Goal: Task Accomplishment & Management: Manage account settings

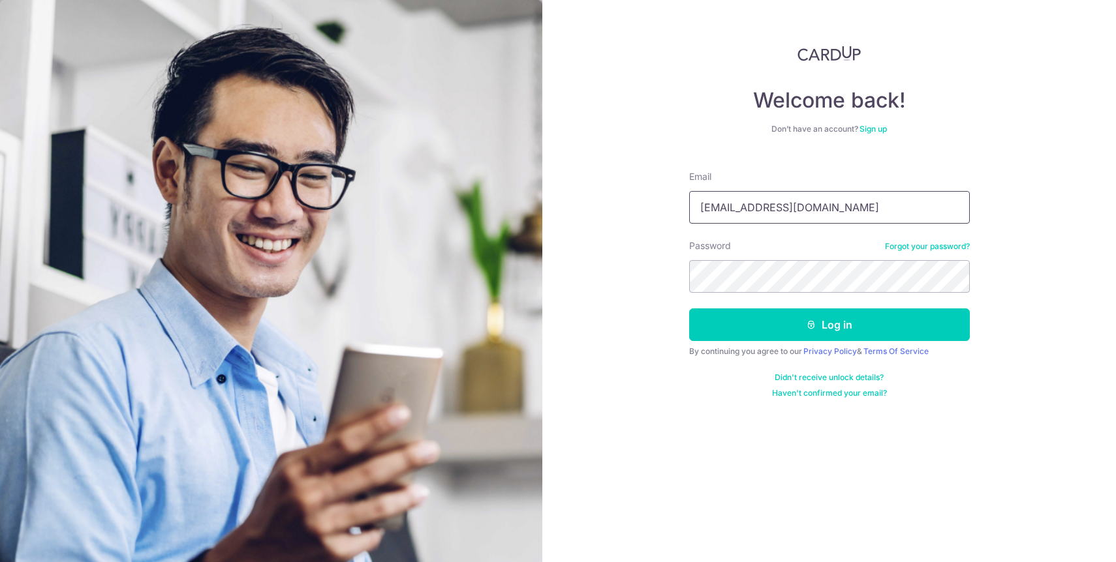
type input "[EMAIL_ADDRESS][DOMAIN_NAME]"
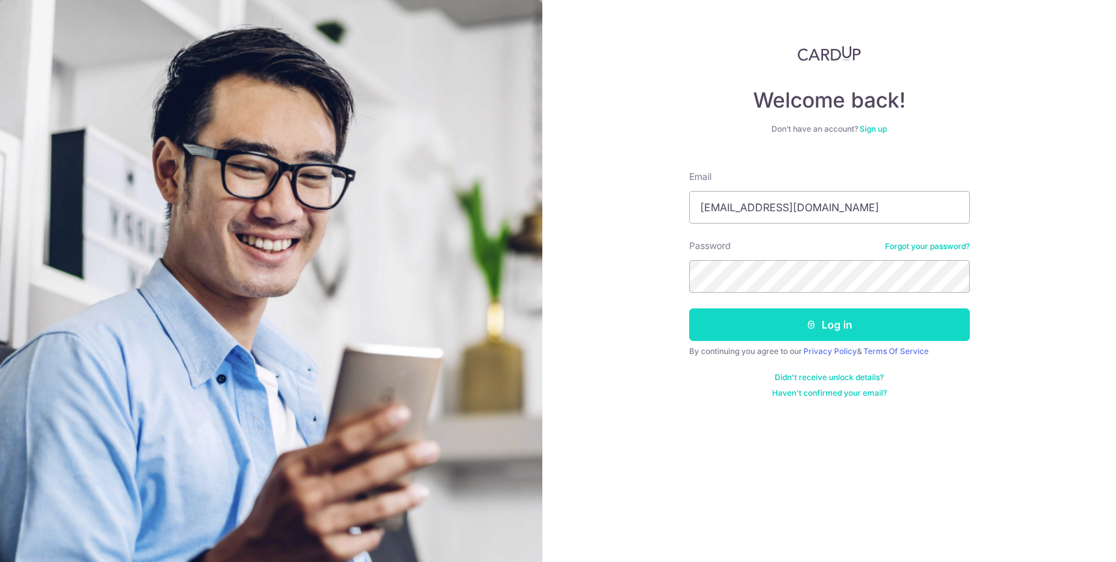
click at [729, 314] on button "Log in" at bounding box center [829, 325] width 281 height 33
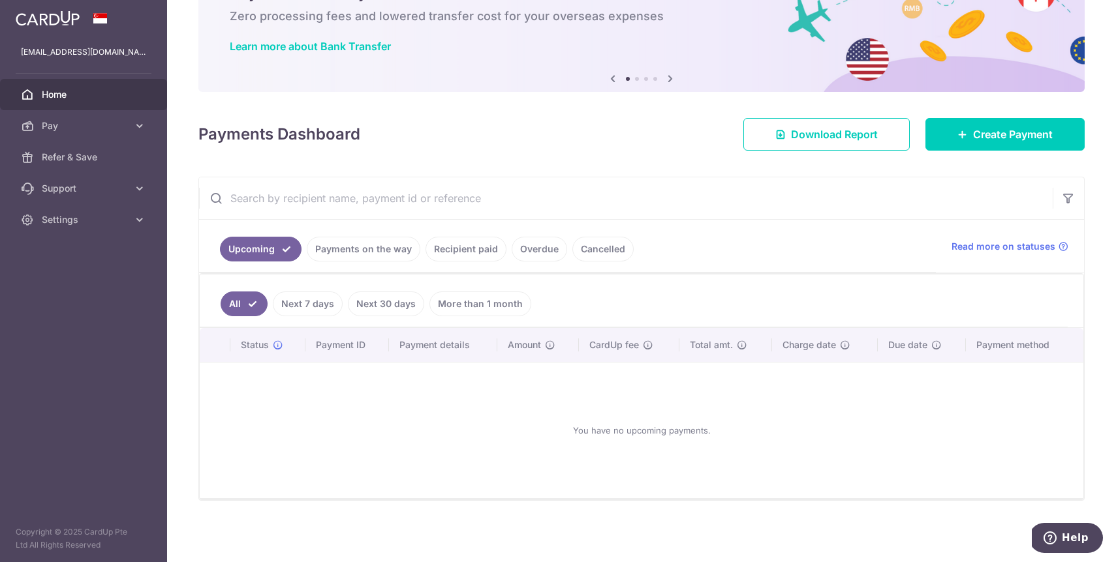
scroll to position [75, 0]
